Goal: Complete application form: Complete application form

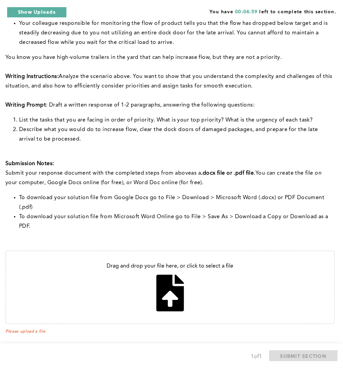
scroll to position [170, 0]
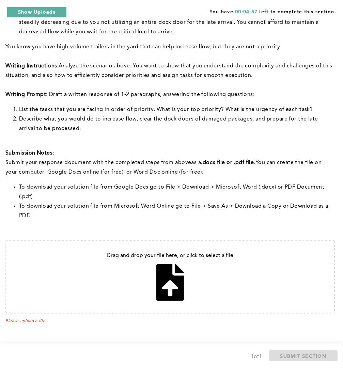
click at [174, 276] on input "file" at bounding box center [170, 277] width 328 height 72
type input "C:\fakepath\Assessment8.13.25.pdf"
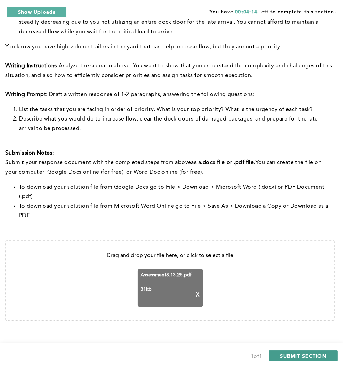
click at [291, 355] on span "SUBMIT SECTION" at bounding box center [303, 356] width 46 height 6
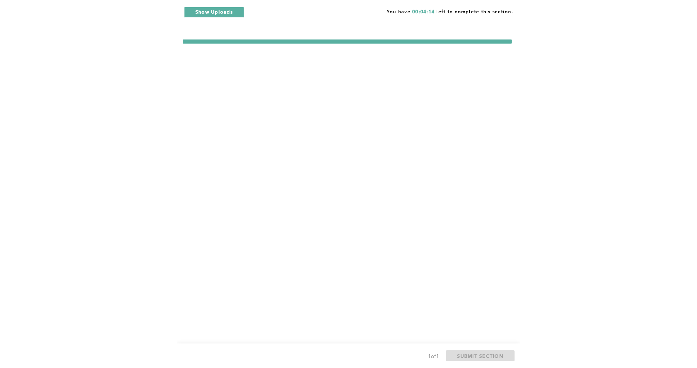
scroll to position [0, 0]
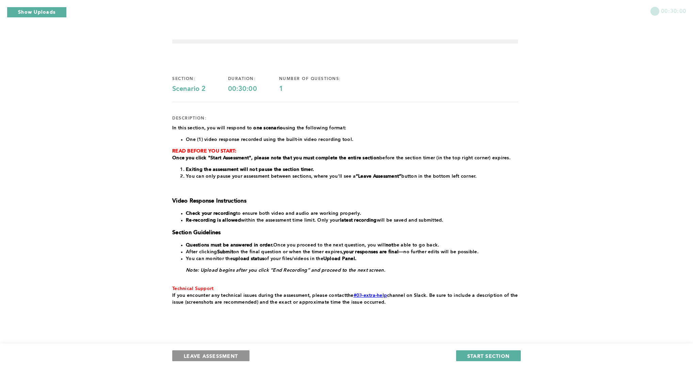
click at [236, 354] on span "LEAVE ASSESSMENT" at bounding box center [211, 356] width 54 height 6
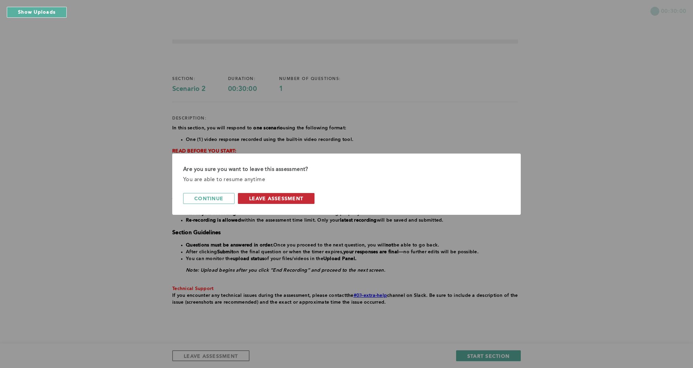
click at [263, 198] on span "leave assessment" at bounding box center [276, 198] width 54 height 6
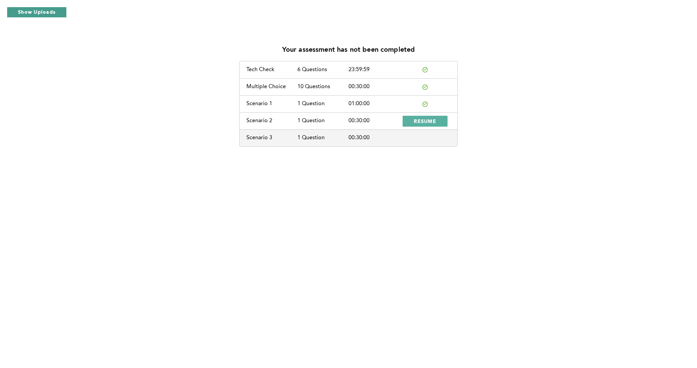
click at [49, 16] on button "Show Uploads" at bounding box center [37, 12] width 60 height 11
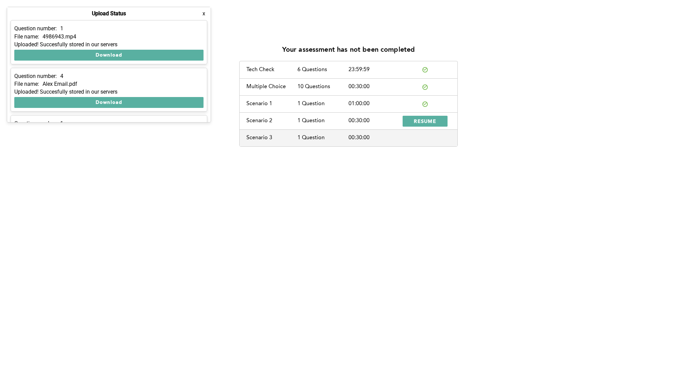
click at [205, 14] on button "x" at bounding box center [204, 13] width 7 height 7
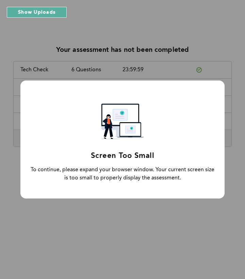
click at [71, 30] on div "Screen Too Small To continue, please expand your browser window. Your current s…" at bounding box center [122, 139] width 245 height 279
